Goal: Task Accomplishment & Management: Manage account settings

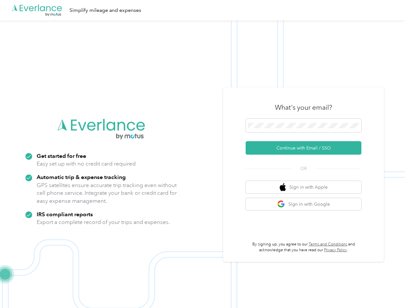
click at [204, 154] on img at bounding box center [202, 175] width 405 height 308
click at [204, 10] on div ".cls-1 { fill: #00adee; } .cls-2 { fill: #fff; } .cls-3 { fill: #707372; } .cls…" at bounding box center [202, 10] width 405 height 21
click at [306, 148] on button "Continue with Email / SSO" at bounding box center [303, 147] width 116 height 13
click at [306, 187] on button "Sign in with Apple" at bounding box center [303, 187] width 116 height 13
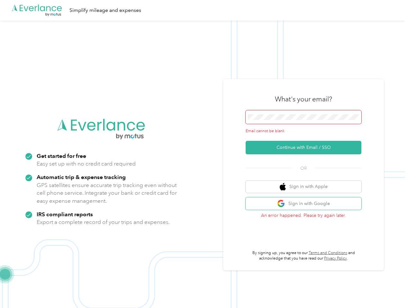
click at [306, 204] on button "Sign in with Google" at bounding box center [303, 204] width 116 height 13
